Goal: Information Seeking & Learning: Learn about a topic

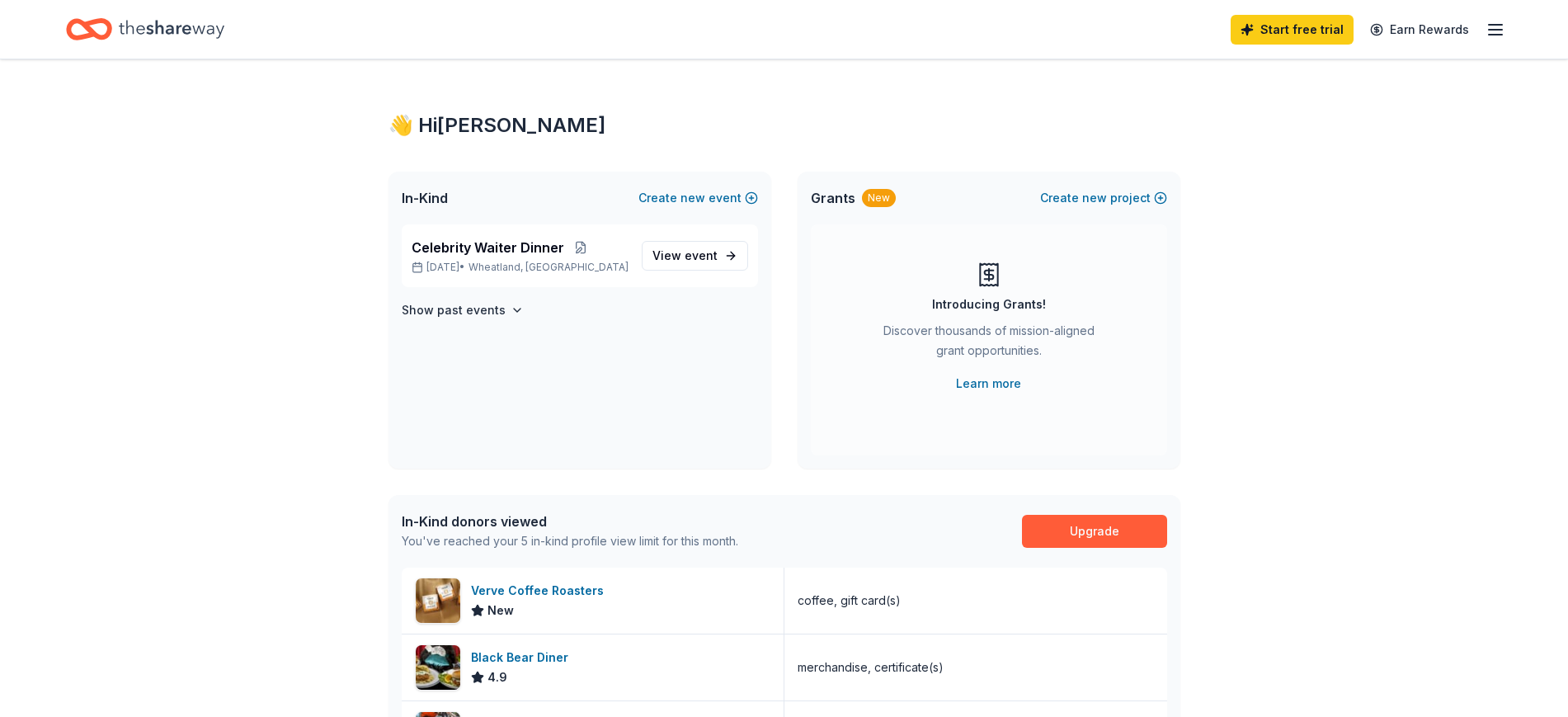
click at [690, 253] on span "event" at bounding box center [701, 256] width 33 height 14
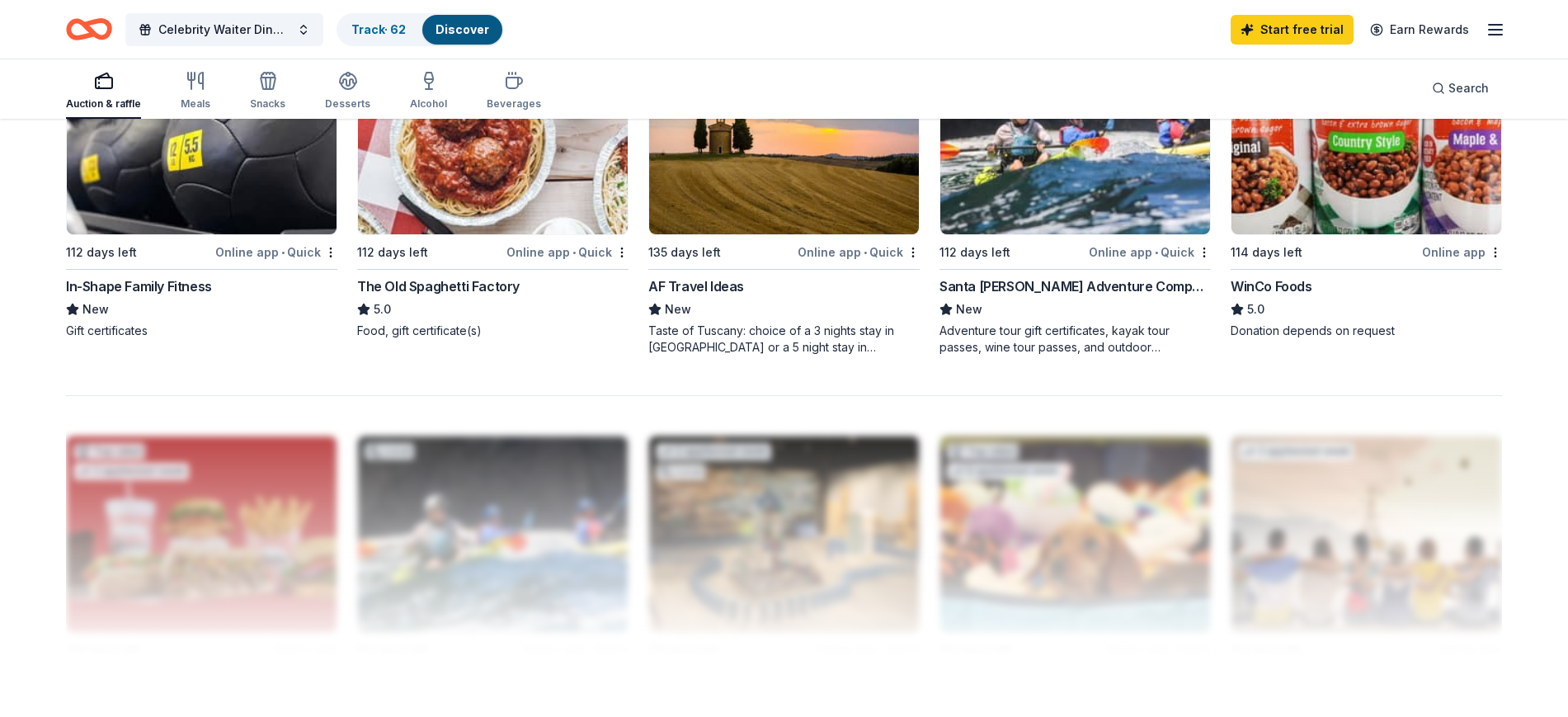
scroll to position [1238, 0]
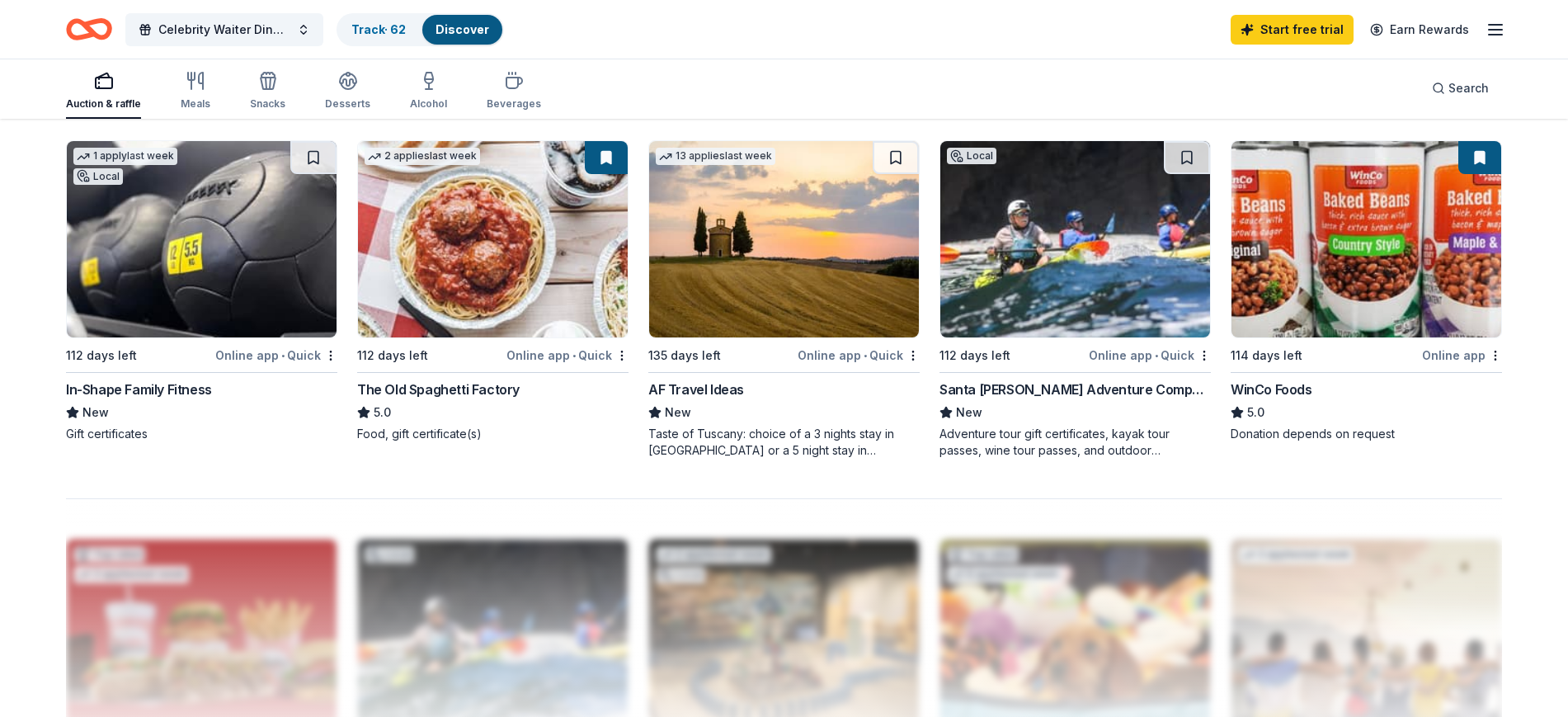
click at [1160, 294] on img at bounding box center [1076, 239] width 270 height 196
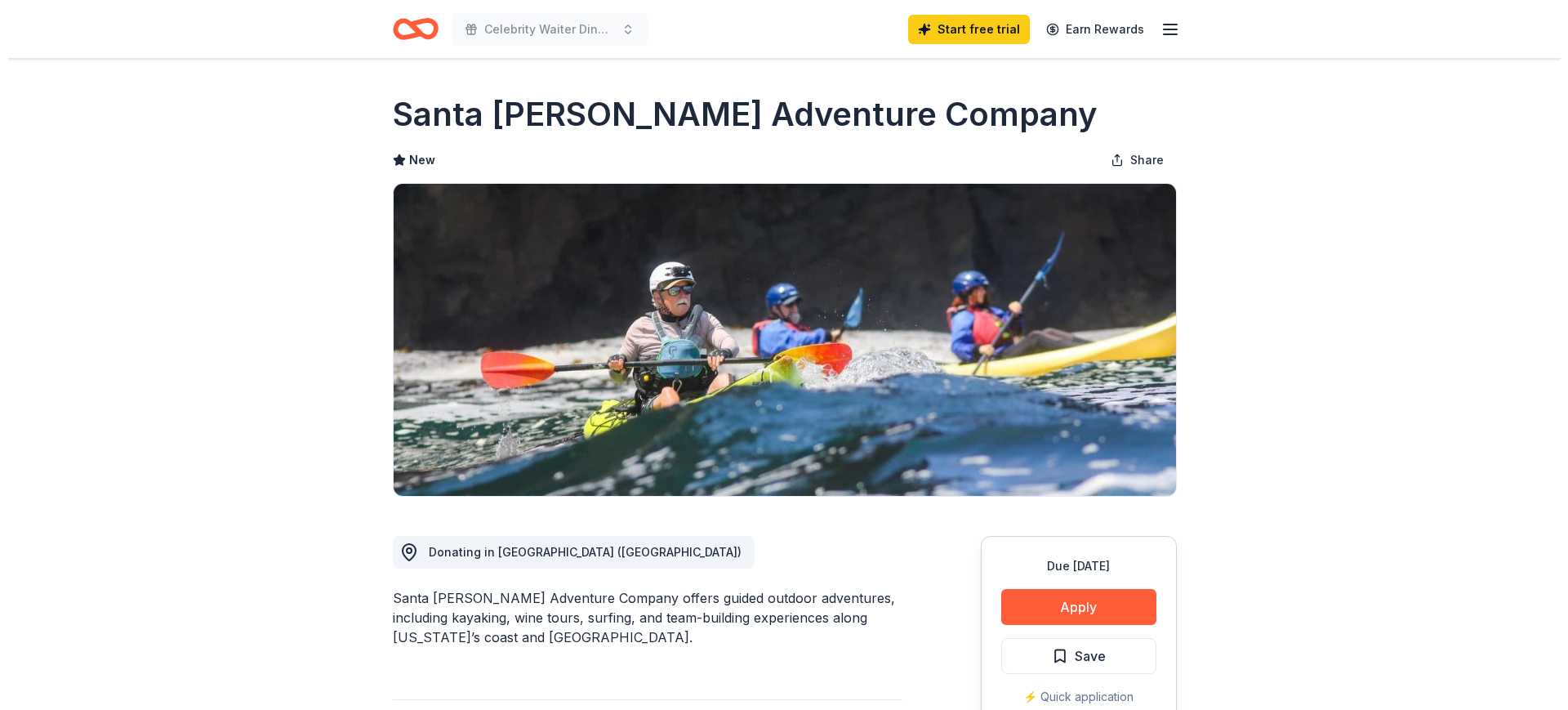
scroll to position [204, 0]
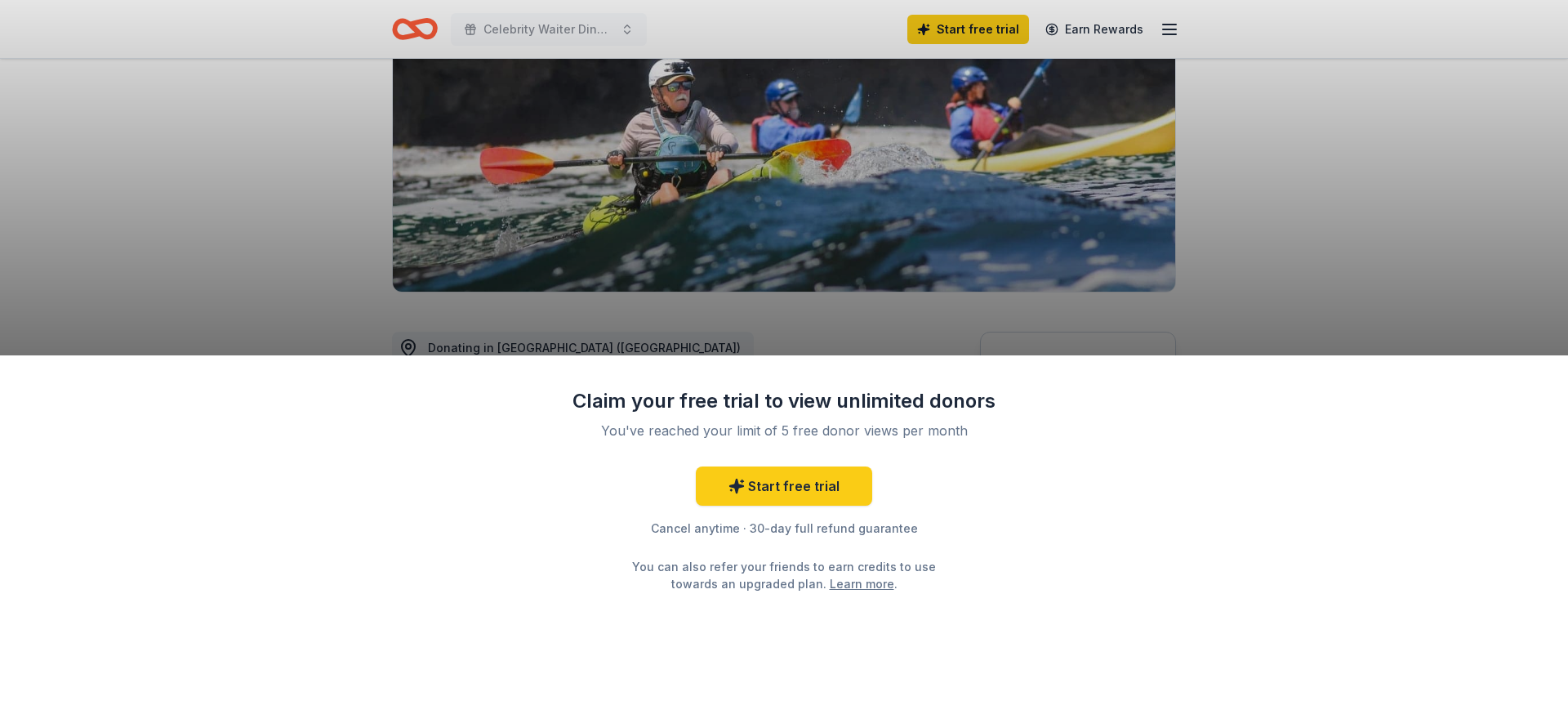
click at [1403, 244] on div "Claim your free trial to view unlimited donors You've reached your limit of 5 f…" at bounding box center [784, 355] width 1568 height 710
click at [1297, 272] on div "Claim your free trial to view unlimited donors You've reached your limit of 5 f…" at bounding box center [784, 355] width 1568 height 710
